Goal: Task Accomplishment & Management: Manage account settings

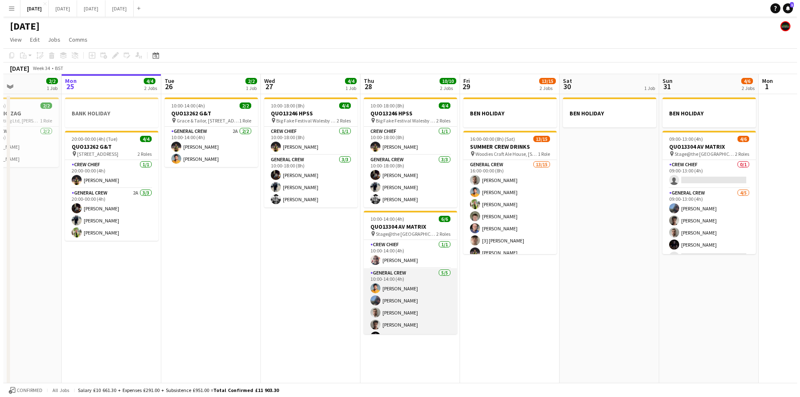
scroll to position [11, 0]
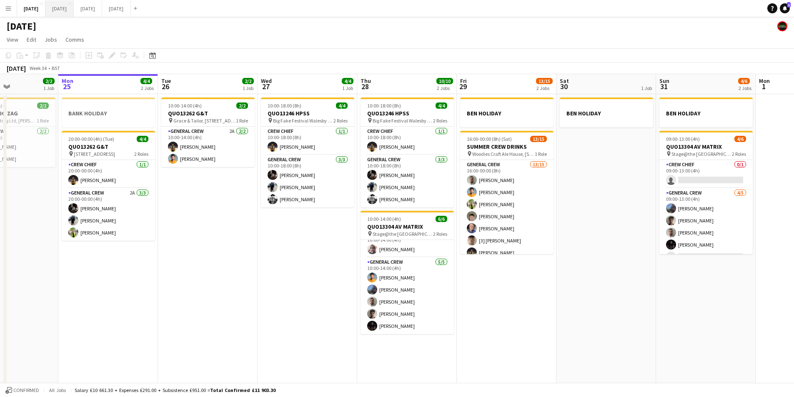
click at [74, 10] on button "[DATE] Close" at bounding box center [59, 8] width 28 height 16
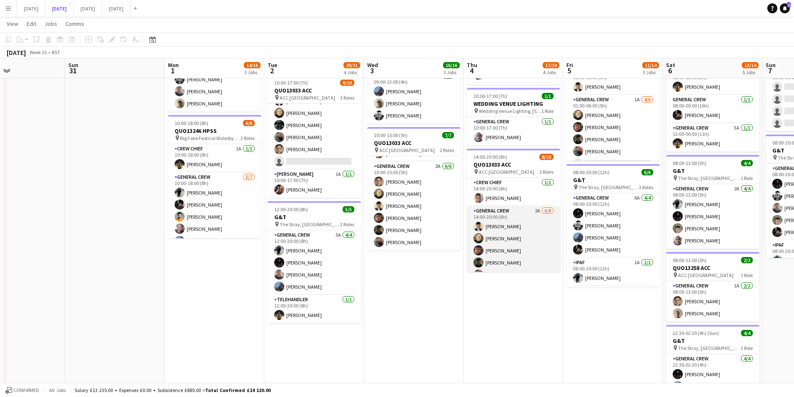
scroll to position [75, 0]
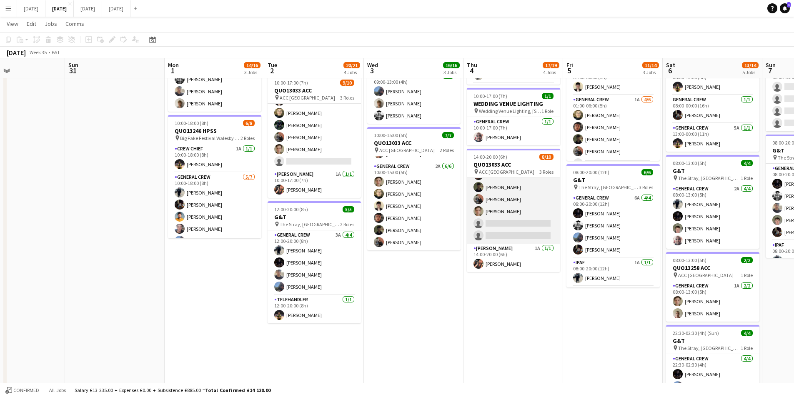
click at [524, 218] on app-card-role "General Crew 2A [DATE] 14:00-20:00 (6h) [PERSON_NAME] [PERSON_NAME] black [PERS…" at bounding box center [513, 187] width 93 height 113
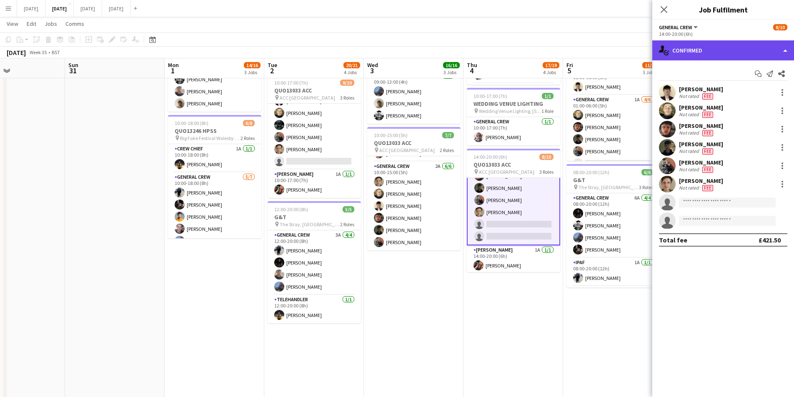
click at [728, 48] on div "single-neutral-actions-check-2 Confirmed" at bounding box center [723, 50] width 142 height 20
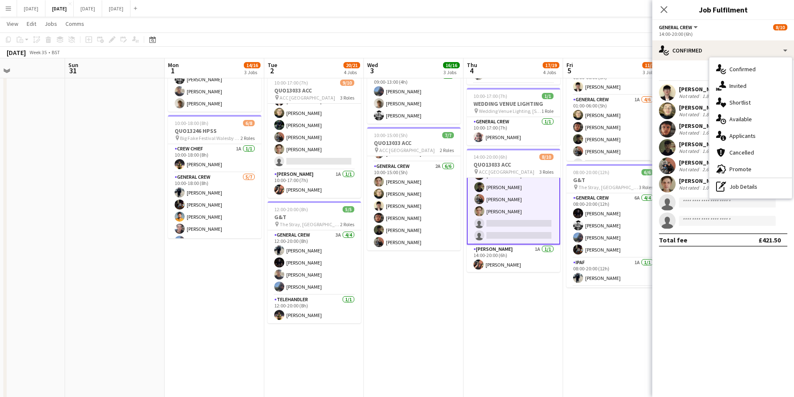
click at [743, 130] on div "single-neutral-actions-information Applicants" at bounding box center [751, 136] width 83 height 17
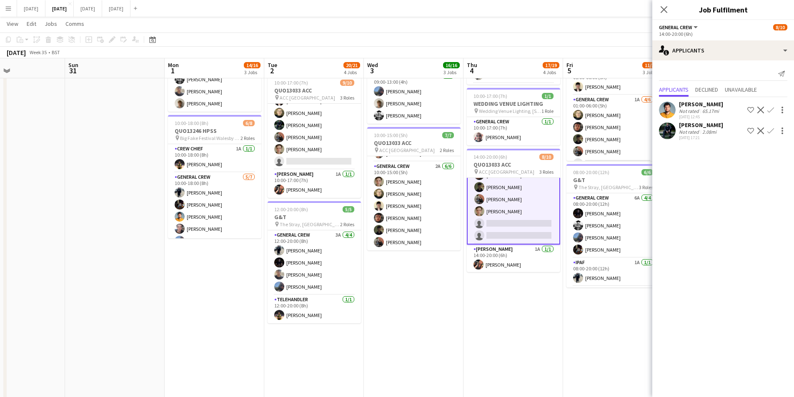
click at [770, 132] on app-icon "Confirm" at bounding box center [771, 131] width 7 height 7
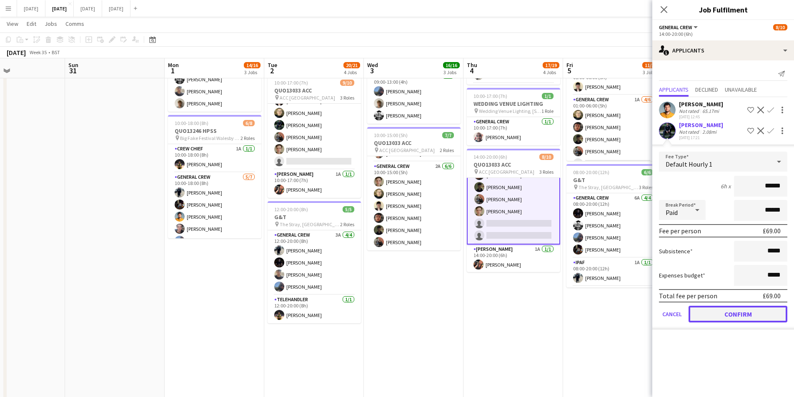
click at [742, 309] on button "Confirm" at bounding box center [738, 314] width 99 height 17
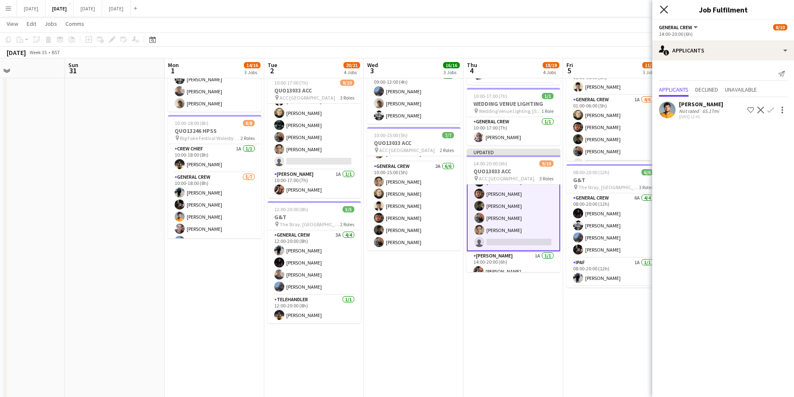
click at [665, 9] on icon at bounding box center [664, 9] width 8 height 8
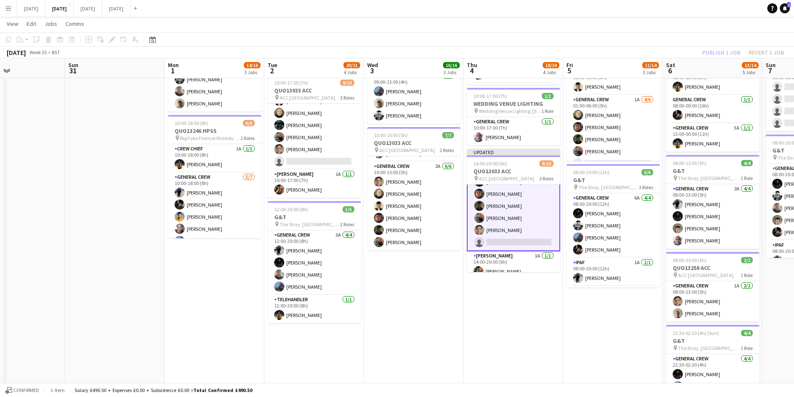
click at [715, 53] on div "Publish 1 job Revert 1 job" at bounding box center [743, 52] width 102 height 11
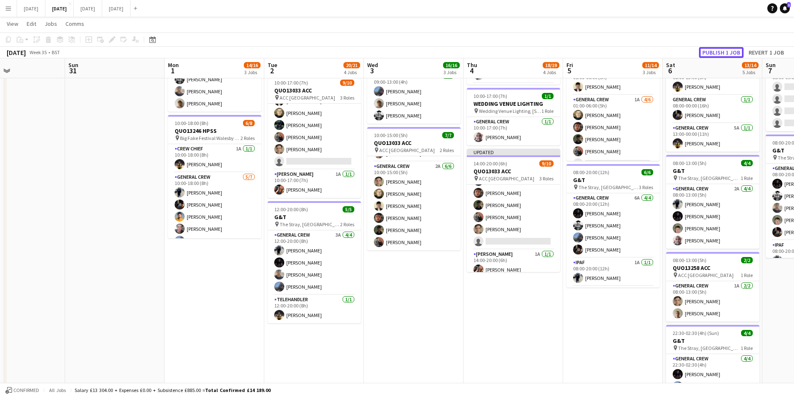
scroll to position [75, 0]
click at [715, 53] on button "Publish 1 job" at bounding box center [721, 52] width 45 height 11
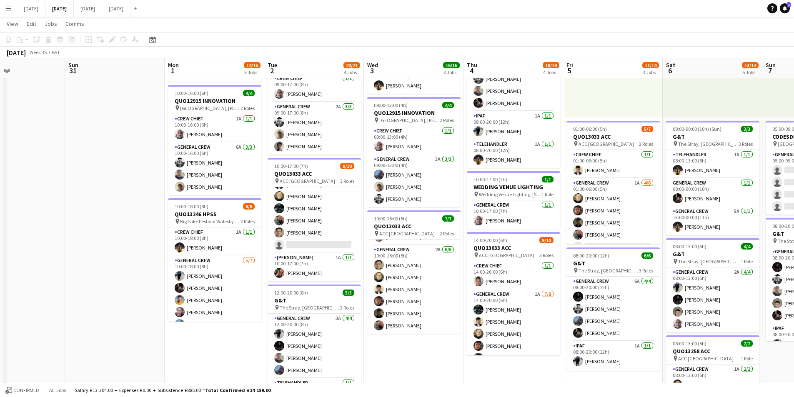
click at [319, 217] on app-card-role "General Crew 2A [DATE] 10:00-17:00 (7h) [PERSON_NAME] [PERSON_NAME] [PERSON_NAM…" at bounding box center [314, 196] width 93 height 113
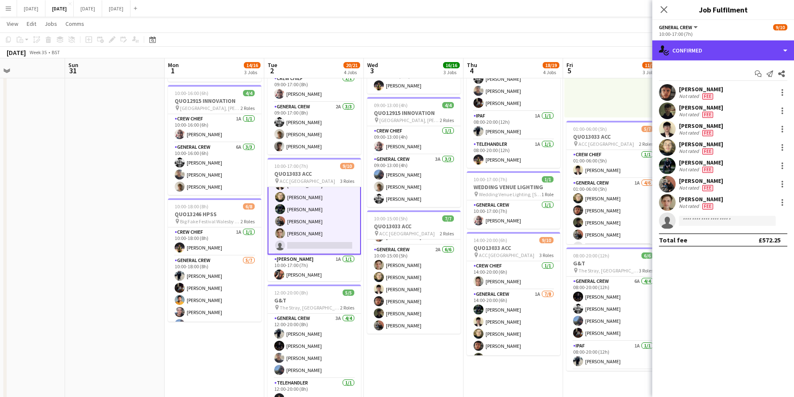
click at [753, 47] on div "single-neutral-actions-check-2 Confirmed" at bounding box center [723, 50] width 142 height 20
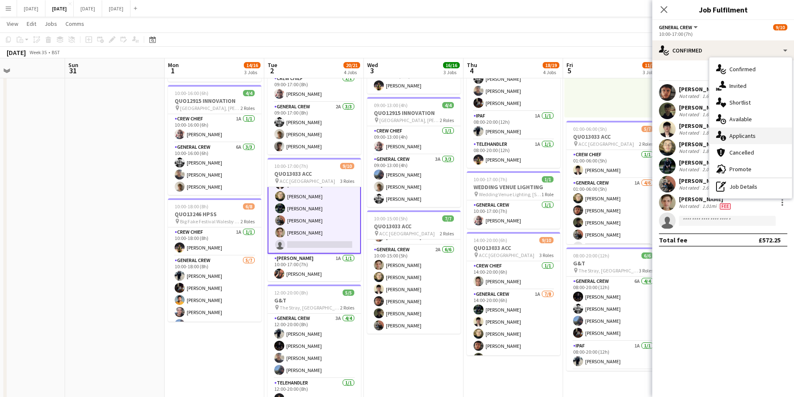
click at [745, 136] on div "single-neutral-actions-information Applicants" at bounding box center [751, 136] width 83 height 17
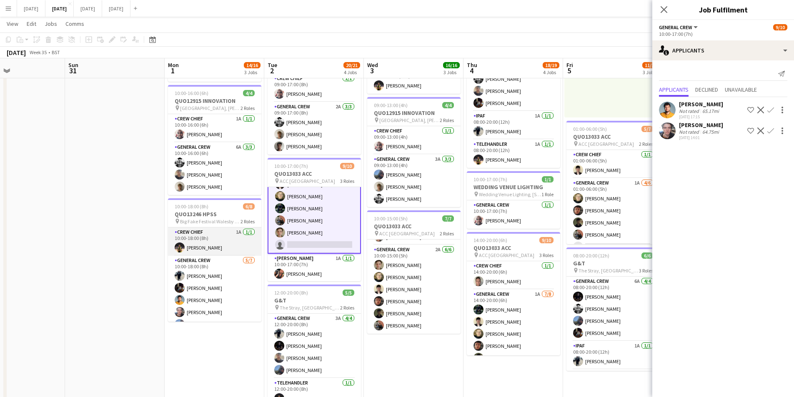
scroll to position [35, 0]
click at [662, 7] on icon at bounding box center [664, 9] width 8 height 8
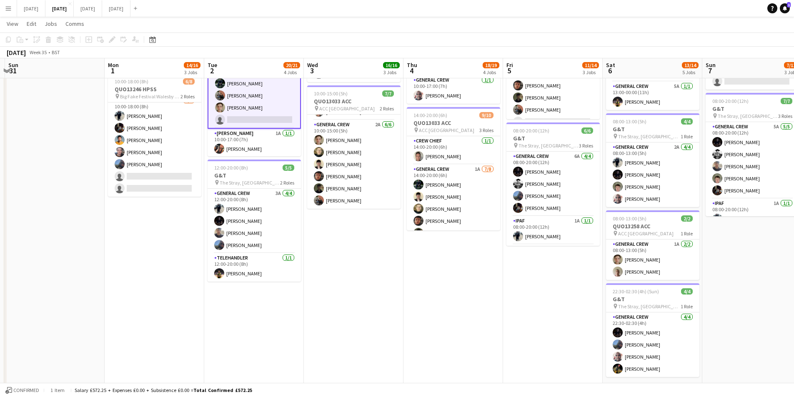
drag, startPoint x: 521, startPoint y: 274, endPoint x: 452, endPoint y: 266, distance: 70.0
click at [452, 266] on app-calendar-viewport "Thu 28 Fri 29 Sat 30 Sun 31 Mon 1 14/16 3 Jobs Tue 2 20/21 4 Jobs Wed 3 16/16 3…" at bounding box center [397, 89] width 794 height 614
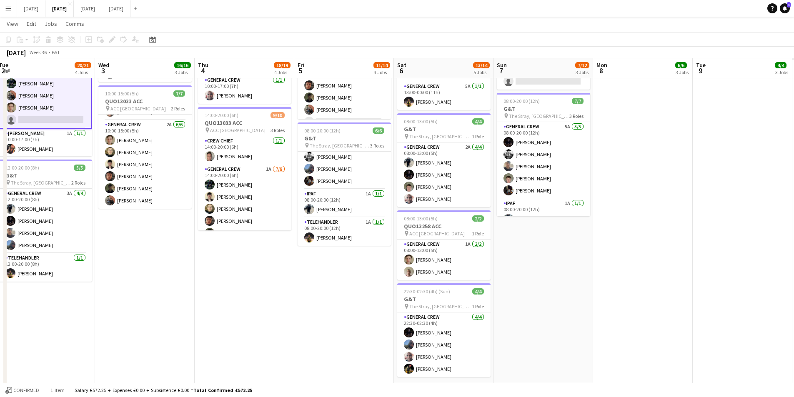
drag, startPoint x: 560, startPoint y: 280, endPoint x: 608, endPoint y: 204, distance: 90.1
click at [381, 270] on app-calendar-viewport "Sat 30 Sun 31 Mon 1 14/16 3 Jobs Tue 2 20/21 4 Jobs Wed 3 16/16 3 Jobs Thu 4 18…" at bounding box center [397, 89] width 794 height 614
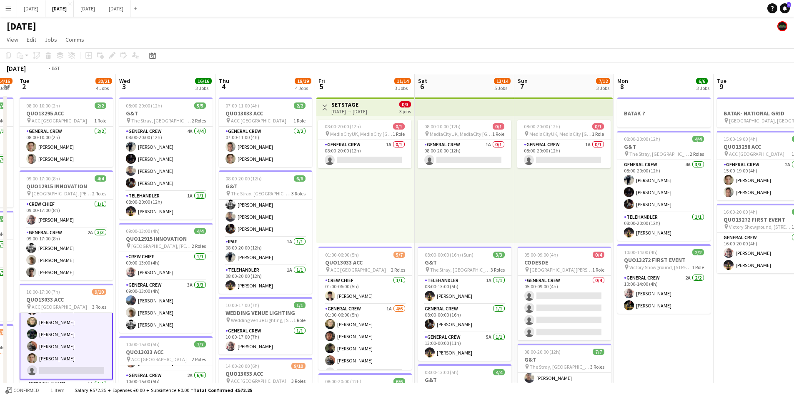
drag, startPoint x: 593, startPoint y: 234, endPoint x: 411, endPoint y: 216, distance: 183.0
click at [614, 225] on app-calendar-viewport "Sat 30 Sun 31 Mon 1 14/16 3 Jobs Tue 2 20/21 4 Jobs Wed 3 16/16 3 Jobs Thu 4 18…" at bounding box center [397, 360] width 794 height 573
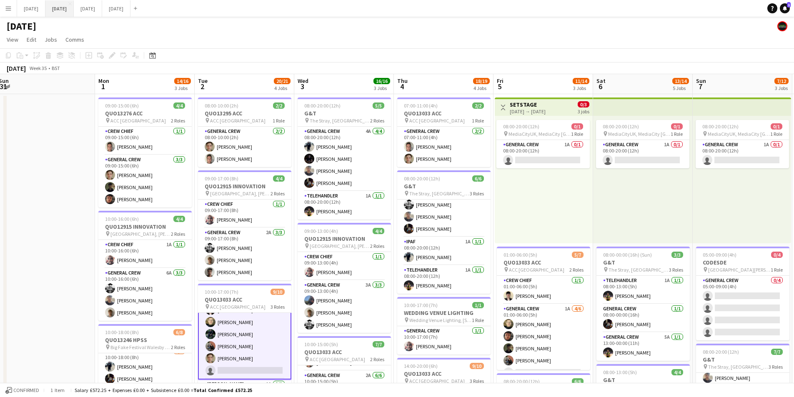
drag, startPoint x: 431, startPoint y: 256, endPoint x: 98, endPoint y: 5, distance: 417.5
click at [439, 253] on app-calendar-viewport "Fri 29 Sat 30 Sun 31 Mon 1 14/16 3 Jobs Tue 2 20/21 4 Jobs Wed 3 16/16 3 Jobs T…" at bounding box center [397, 360] width 794 height 573
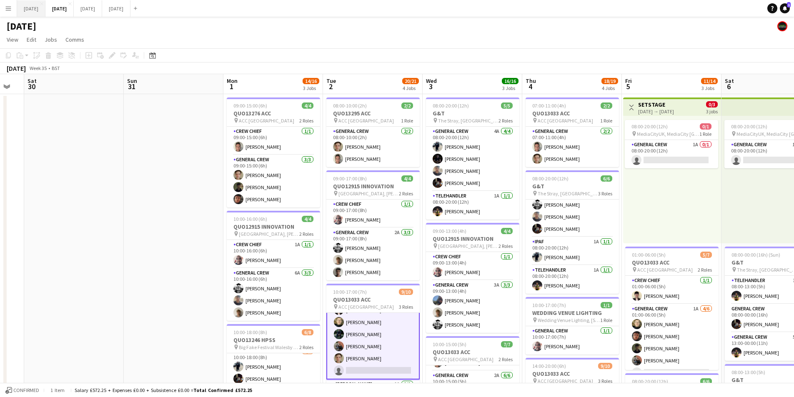
click at [32, 8] on button "[DATE] Close" at bounding box center [31, 8] width 28 height 16
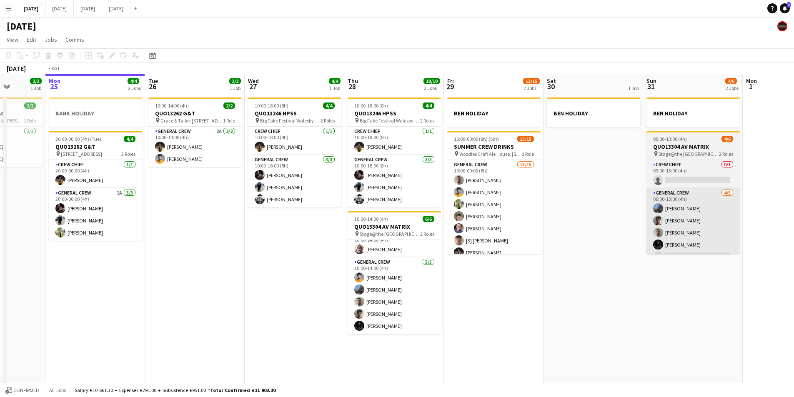
drag, startPoint x: 597, startPoint y: 309, endPoint x: 617, endPoint y: 229, distance: 82.0
click at [490, 291] on app-calendar-viewport "Fri 22 4/4 3 Jobs Sat 23 8/8 4 Jobs Sun 24 2/2 1 Job Mon 25 4/4 2 Jobs Tue 26 2…" at bounding box center [397, 239] width 794 height 331
